Goal: Information Seeking & Learning: Check status

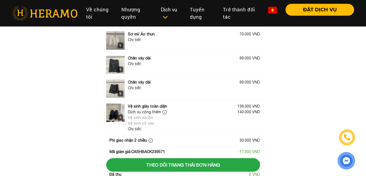
scroll to position [57, 0]
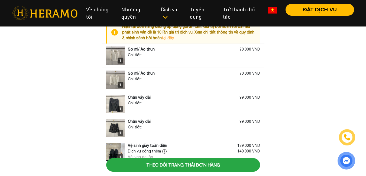
scroll to position [27, 0]
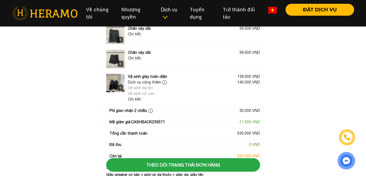
scroll to position [81, 0]
